Goal: Task Accomplishment & Management: Manage account settings

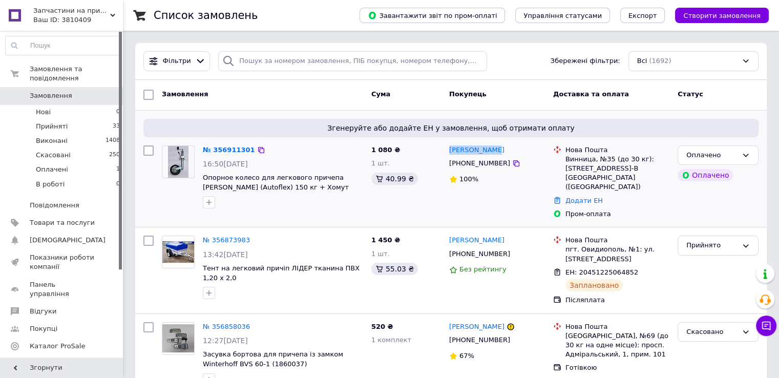
drag, startPoint x: 504, startPoint y: 148, endPoint x: 451, endPoint y: 144, distance: 52.9
click at [451, 144] on div "[PERSON_NAME]" at bounding box center [497, 150] width 98 height 12
copy link "[PERSON_NAME]"
click at [616, 152] on div "Нова Пошта" at bounding box center [617, 149] width 104 height 9
click at [615, 165] on div "Винница, №35 (до 30 кг): Хмельницкое шоссе, 114-В ТЦ (The Mall)" at bounding box center [617, 173] width 104 height 37
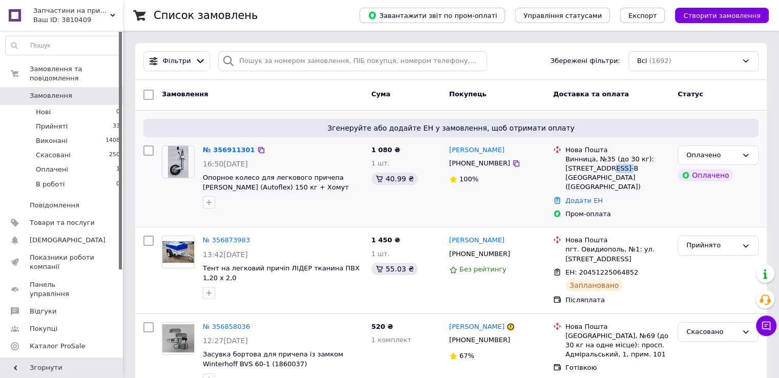
click at [615, 165] on div "Винница, №35 (до 30 кг): Хмельницкое шоссе, 114-В ТЦ (The Mall)" at bounding box center [617, 173] width 104 height 37
copy ul "Винница, №35 (до 30 кг): Хмельницкое шоссе, 114-В ТЦ (The Mall)"
drag, startPoint x: 463, startPoint y: 163, endPoint x: 518, endPoint y: 162, distance: 54.8
click at [518, 162] on div "[PHONE_NUMBER]" at bounding box center [497, 163] width 98 height 11
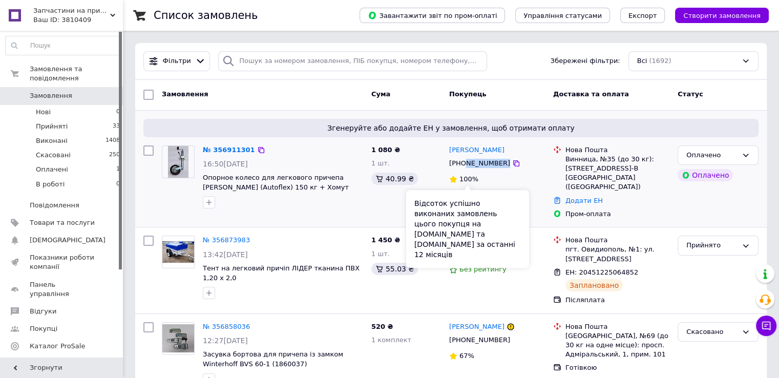
click at [460, 175] on span "100%" at bounding box center [468, 179] width 19 height 8
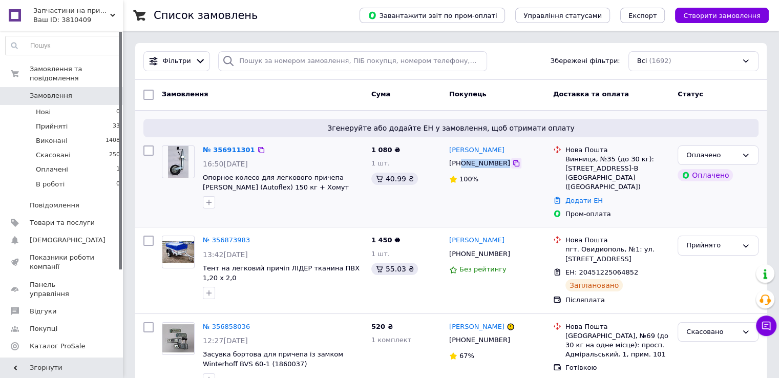
drag, startPoint x: 459, startPoint y: 165, endPoint x: 503, endPoint y: 165, distance: 44.5
click at [503, 165] on div "[PHONE_NUMBER]" at bounding box center [497, 163] width 98 height 11
copy div "0972926207"
click at [752, 153] on div "Оплачено" at bounding box center [717, 155] width 81 height 20
click at [715, 174] on li "Прийнято" at bounding box center [718, 176] width 80 height 19
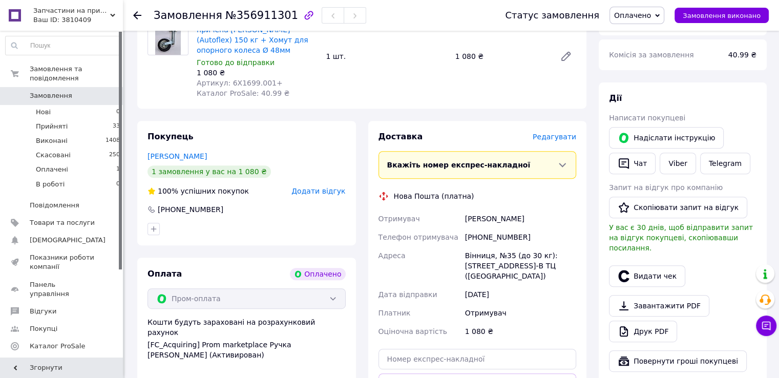
scroll to position [461, 0]
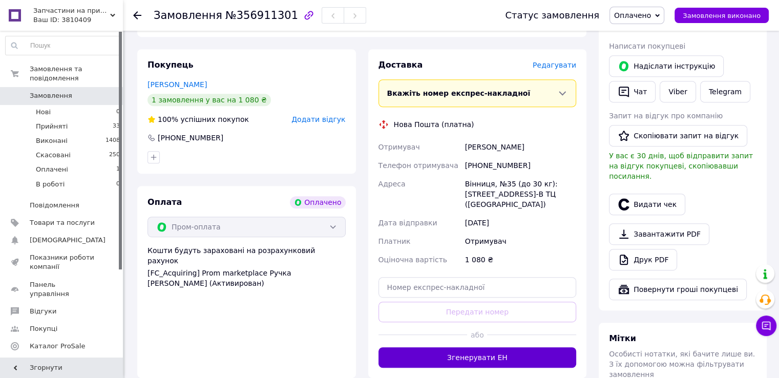
click at [453, 347] on button "Згенерувати ЕН" at bounding box center [477, 357] width 198 height 20
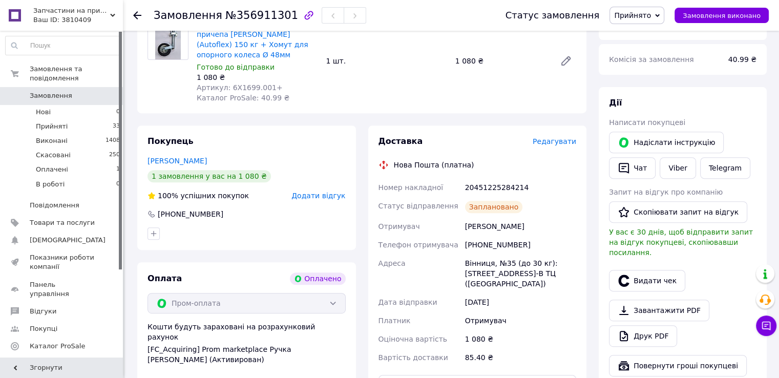
scroll to position [325, 0]
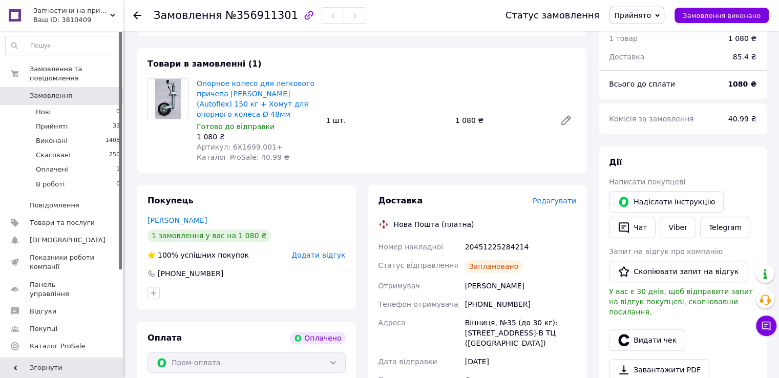
click at [496, 238] on div "20451225284214" at bounding box center [520, 247] width 115 height 18
copy div "20451225284214"
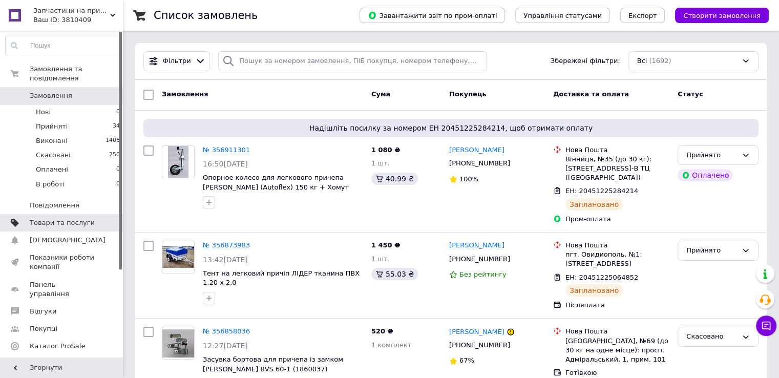
click at [27, 218] on span at bounding box center [15, 222] width 30 height 9
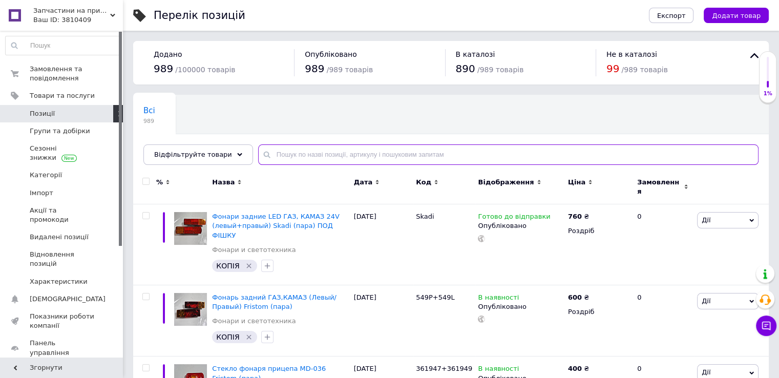
click at [286, 154] on input "text" at bounding box center [508, 154] width 500 height 20
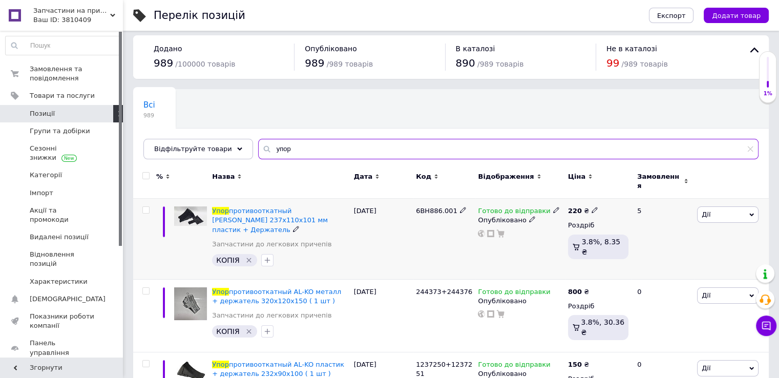
scroll to position [44, 0]
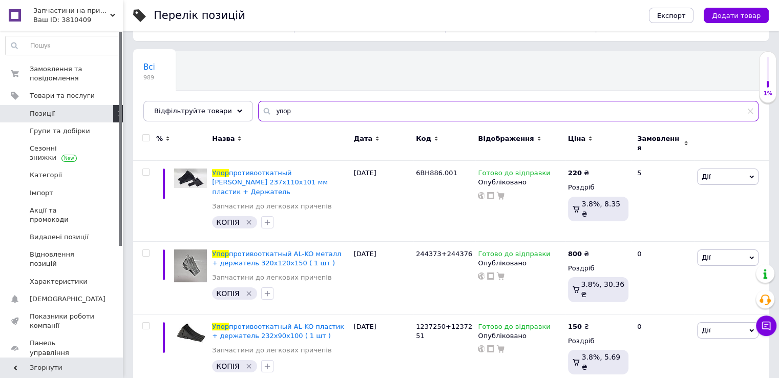
type input "упор"
